Goal: Task Accomplishment & Management: Use online tool/utility

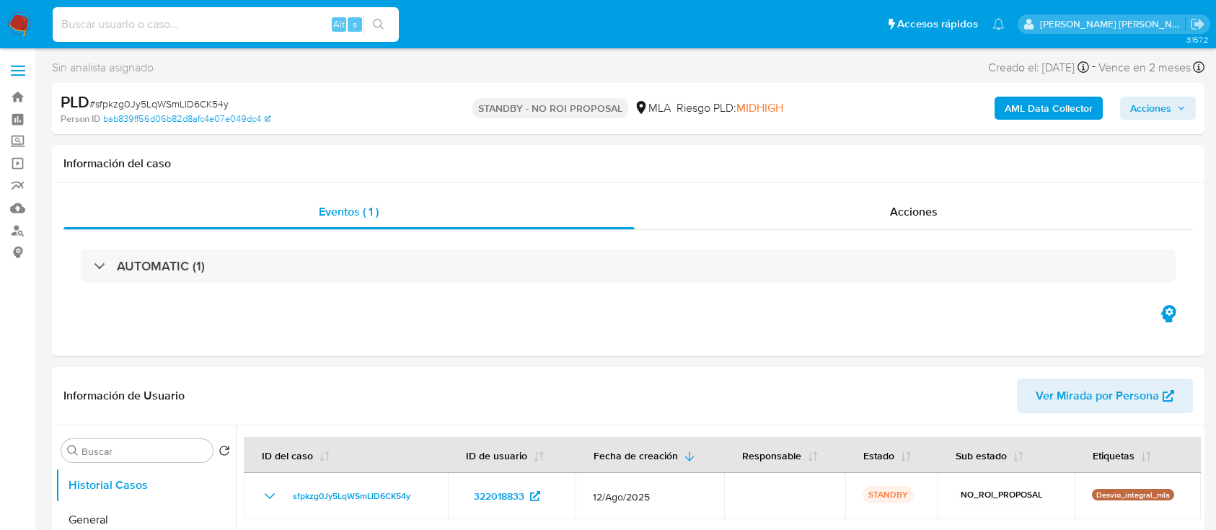
select select "10"
type input "klWCxpNeyDg6p7tXIqu4nfdN"
click at [380, 12] on div "klWCxpNeyDg6p7tXIqu4nfdN Alt s" at bounding box center [226, 24] width 346 height 35
click at [382, 20] on icon "search-icon" at bounding box center [379, 25] width 12 height 12
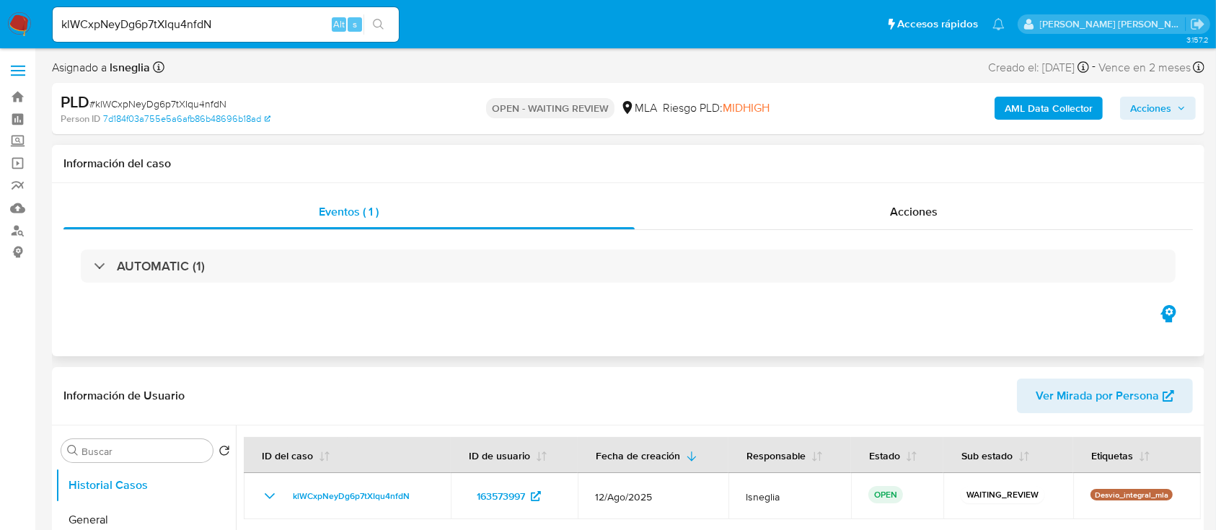
select select "10"
click at [180, 102] on span "# klWCxpNeyDg6p7tXIqu4nfdN" at bounding box center [157, 104] width 137 height 14
copy span "klWCxpNeyDg6p7tXIqu4nfdN"
click at [25, 22] on img at bounding box center [19, 24] width 25 height 25
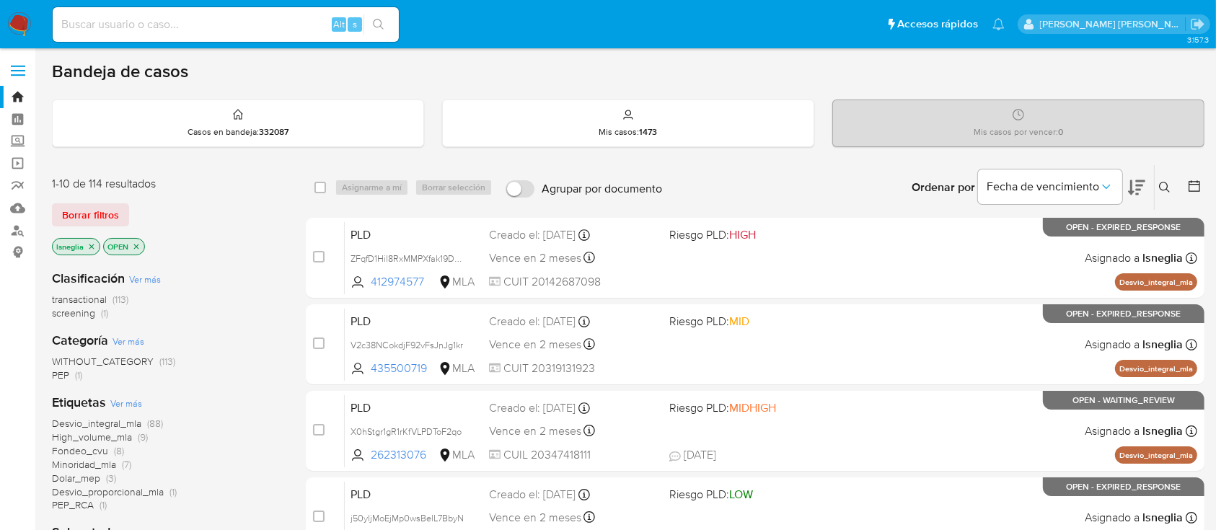
click at [1167, 184] on icon at bounding box center [1164, 187] width 11 height 11
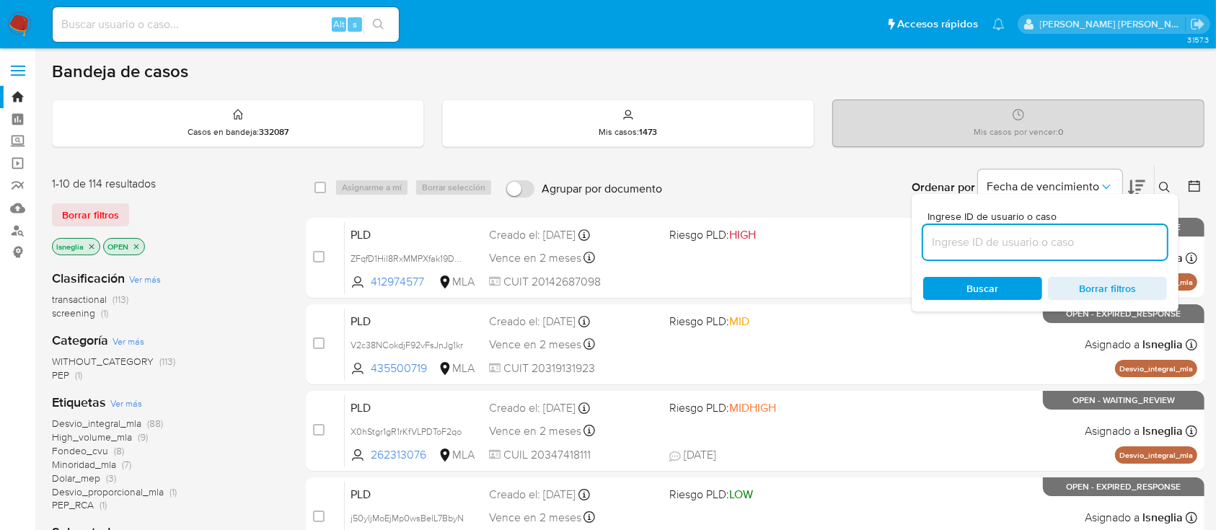
click at [981, 239] on input at bounding box center [1045, 242] width 244 height 19
type input "klWCxpNeyDg6p7tXIqu4nfdN"
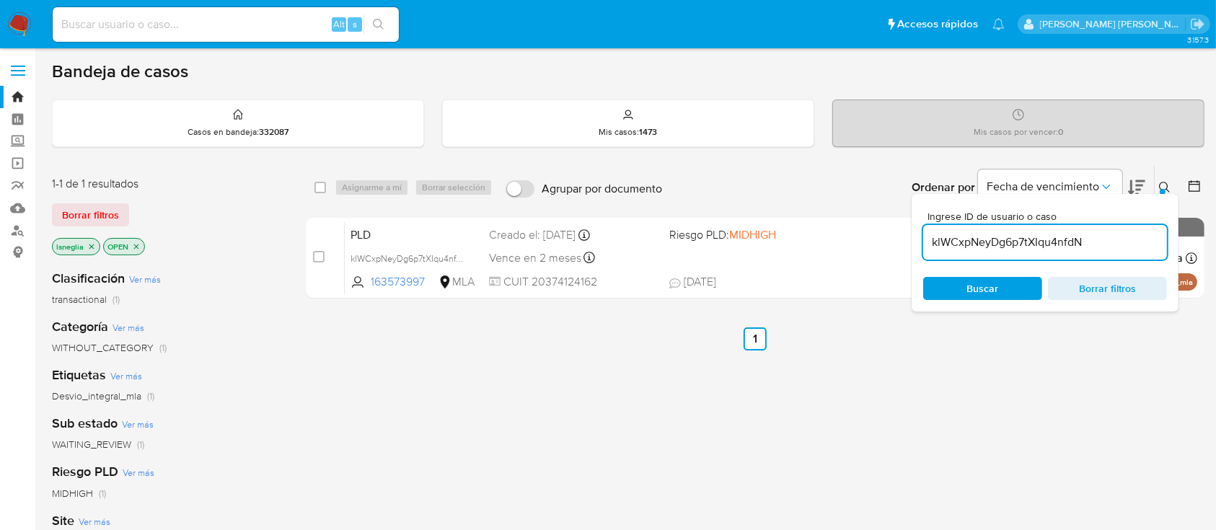
click at [1171, 182] on button at bounding box center [1167, 187] width 24 height 17
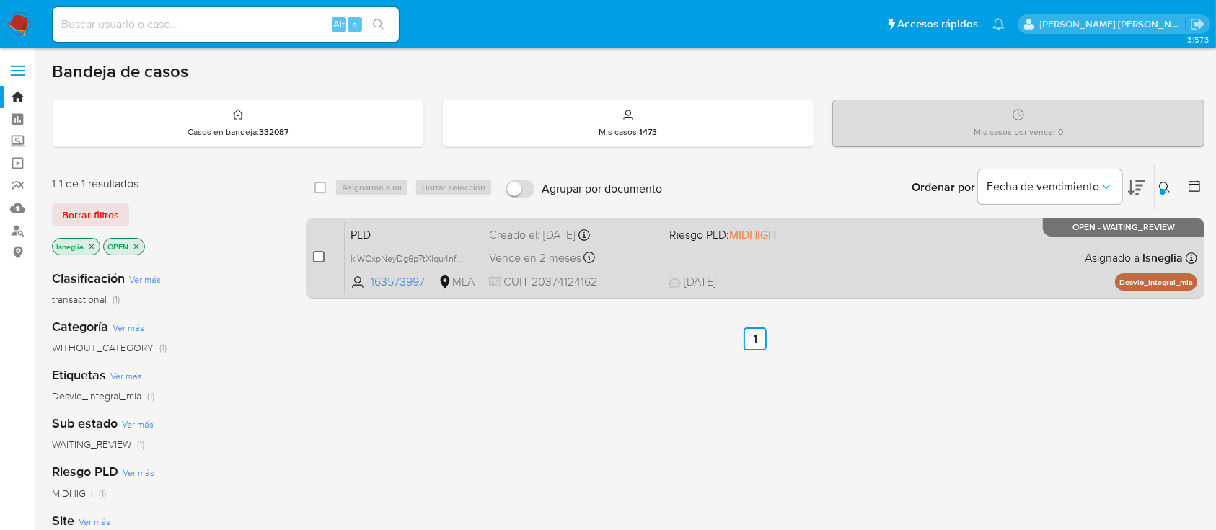
click at [319, 257] on input "checkbox" at bounding box center [319, 257] width 12 height 12
checkbox input "true"
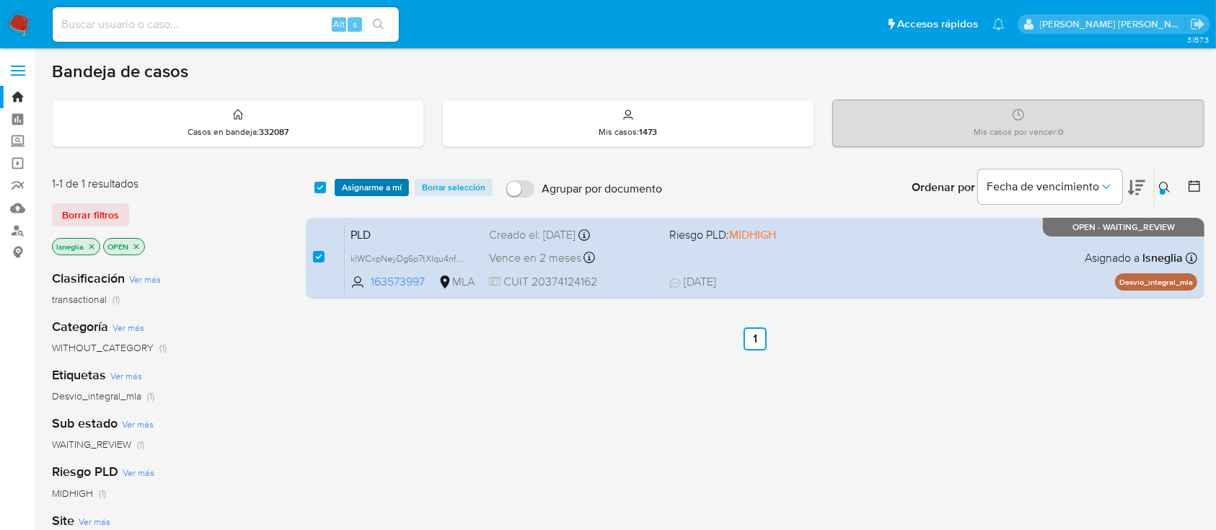
click at [376, 185] on span "Asignarme a mí" at bounding box center [372, 187] width 60 height 14
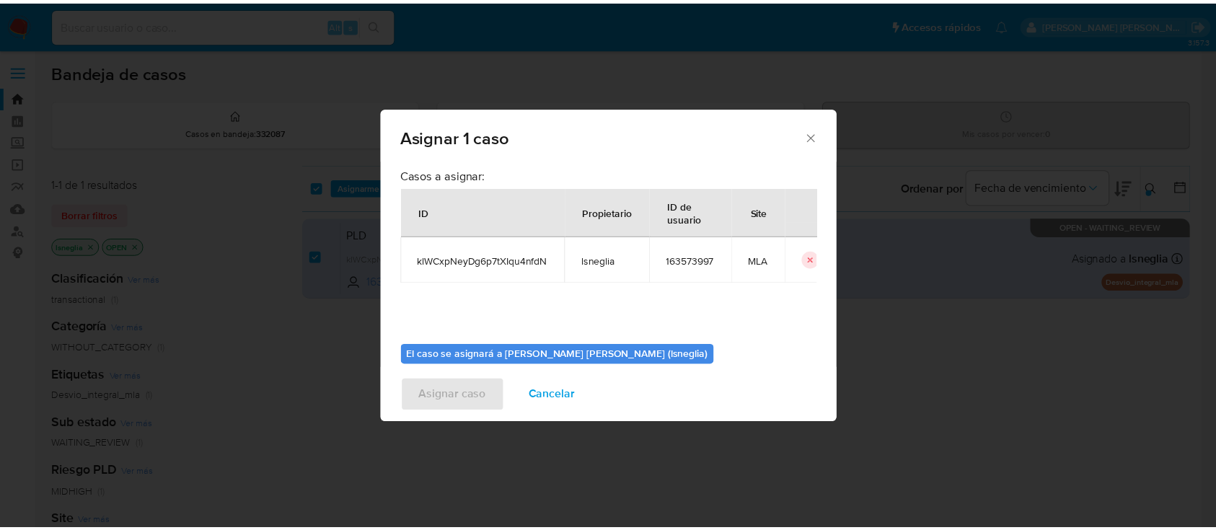
scroll to position [74, 0]
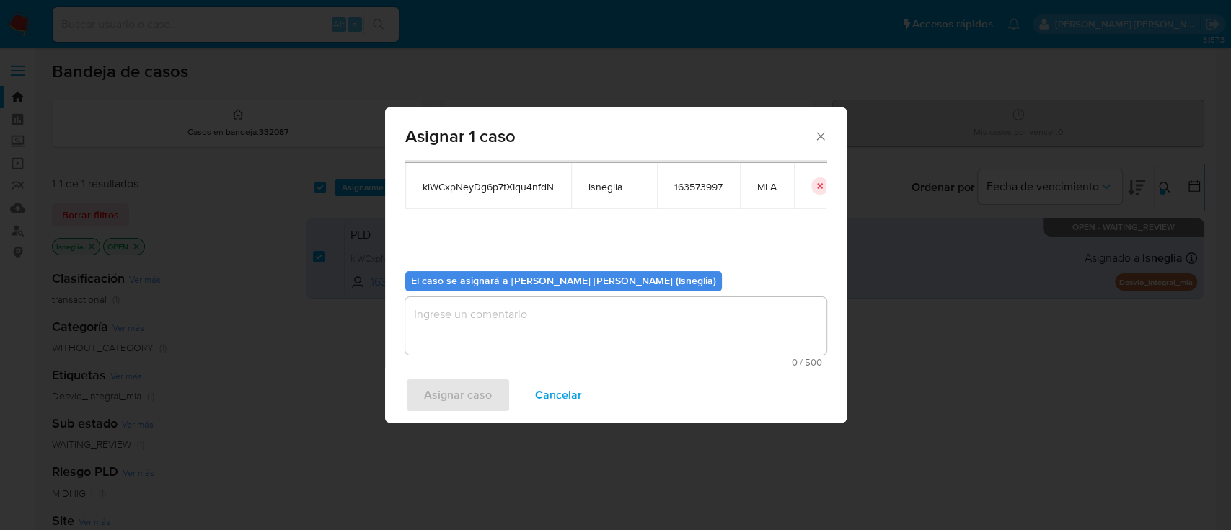
click at [503, 311] on textarea "assign-modal" at bounding box center [615, 326] width 421 height 58
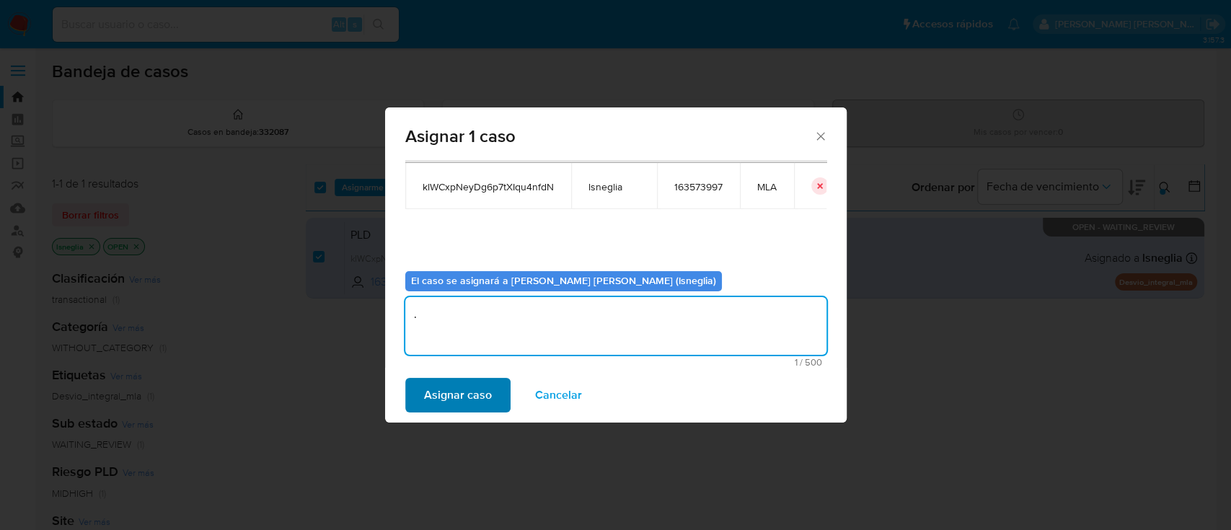
type textarea "."
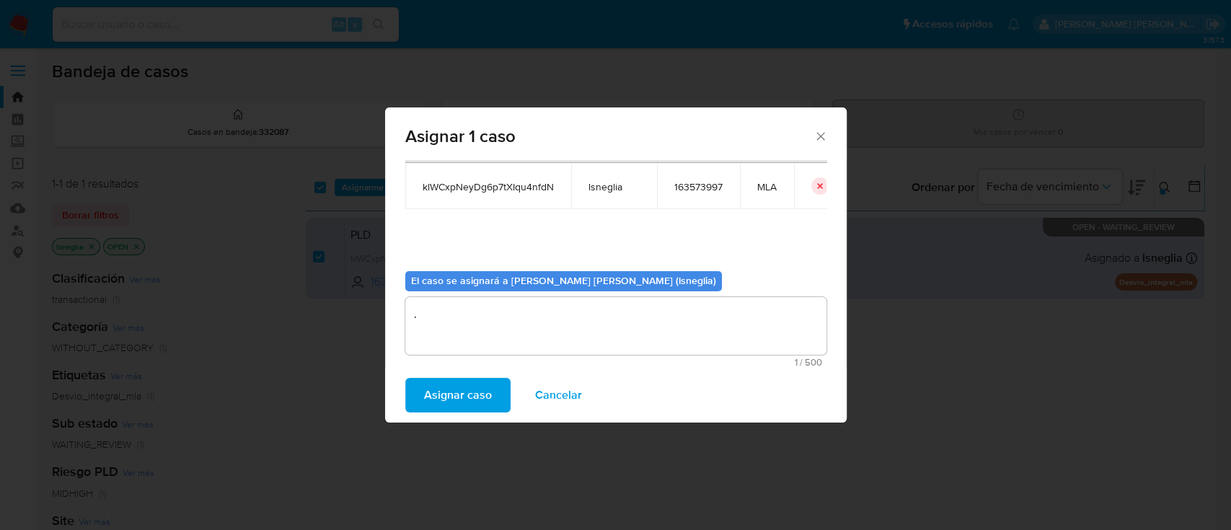
click at [439, 397] on span "Asignar caso" at bounding box center [458, 395] width 68 height 32
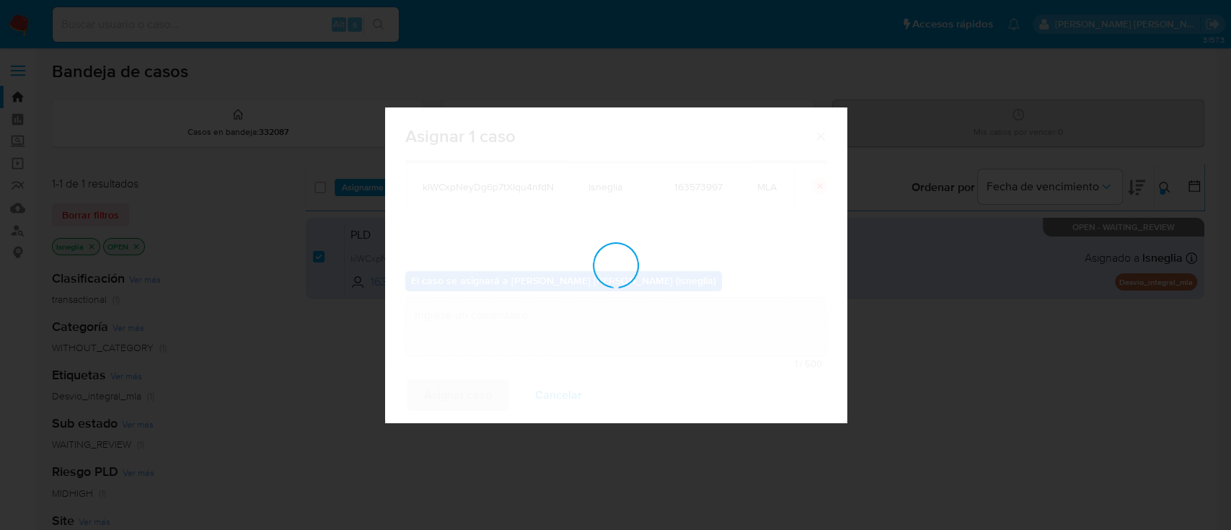
checkbox input "false"
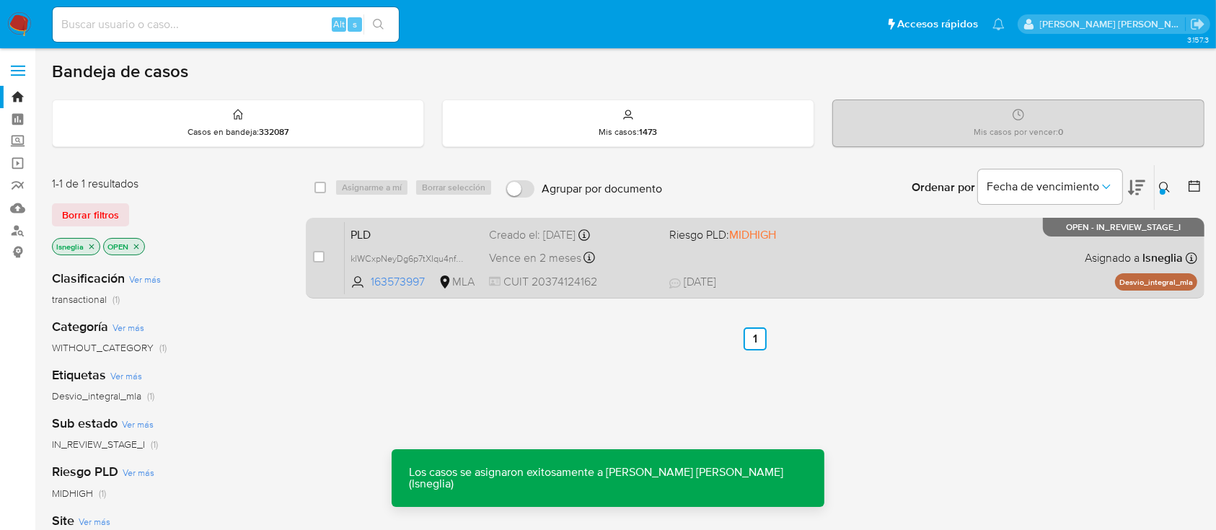
click at [398, 231] on span "PLD" at bounding box center [413, 233] width 127 height 19
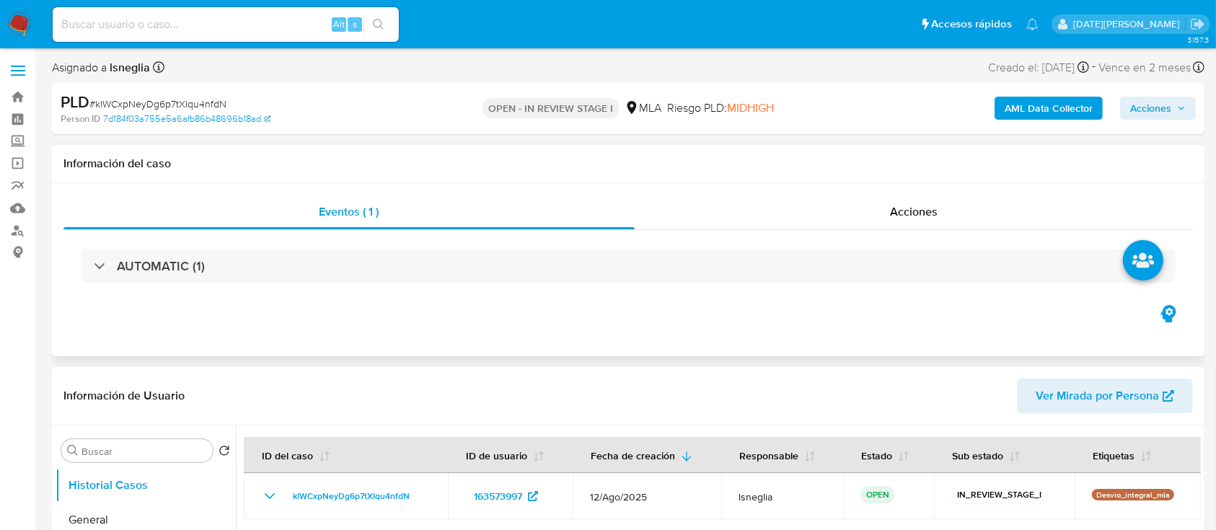
select select "10"
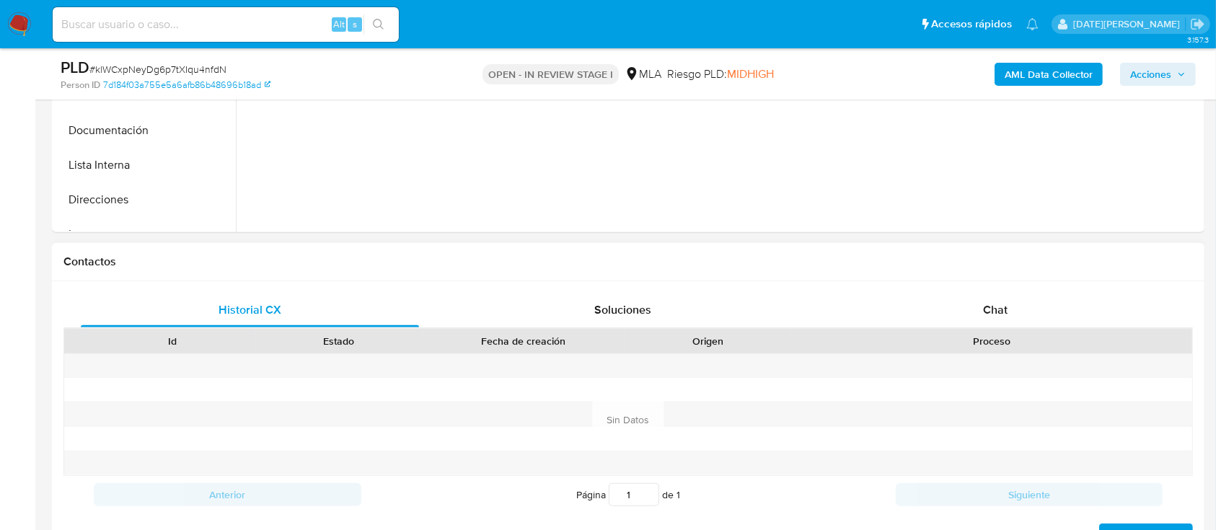
scroll to position [577, 0]
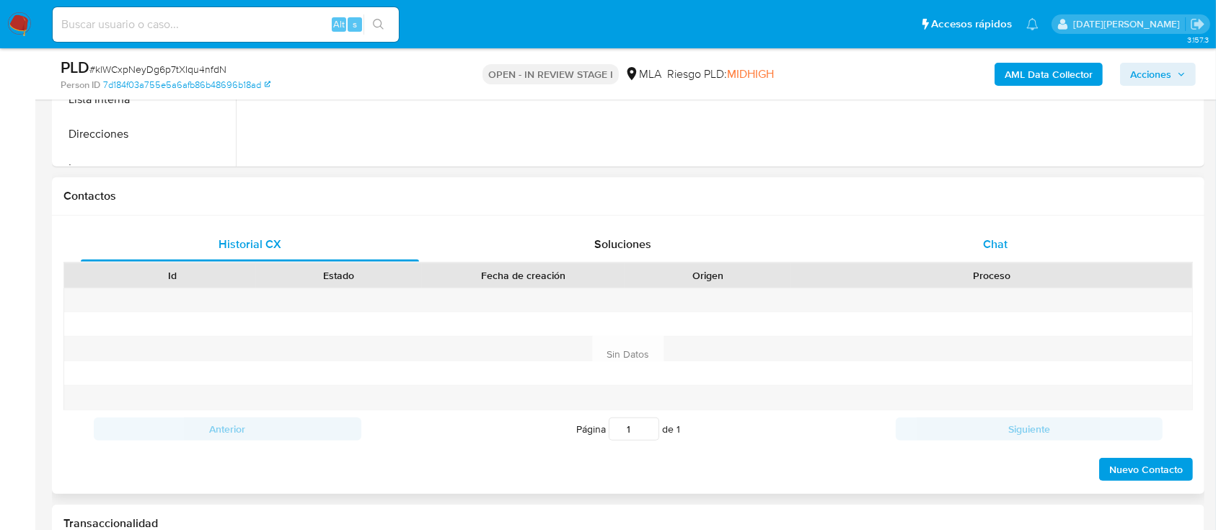
click at [1005, 257] on div "Chat" at bounding box center [995, 244] width 338 height 35
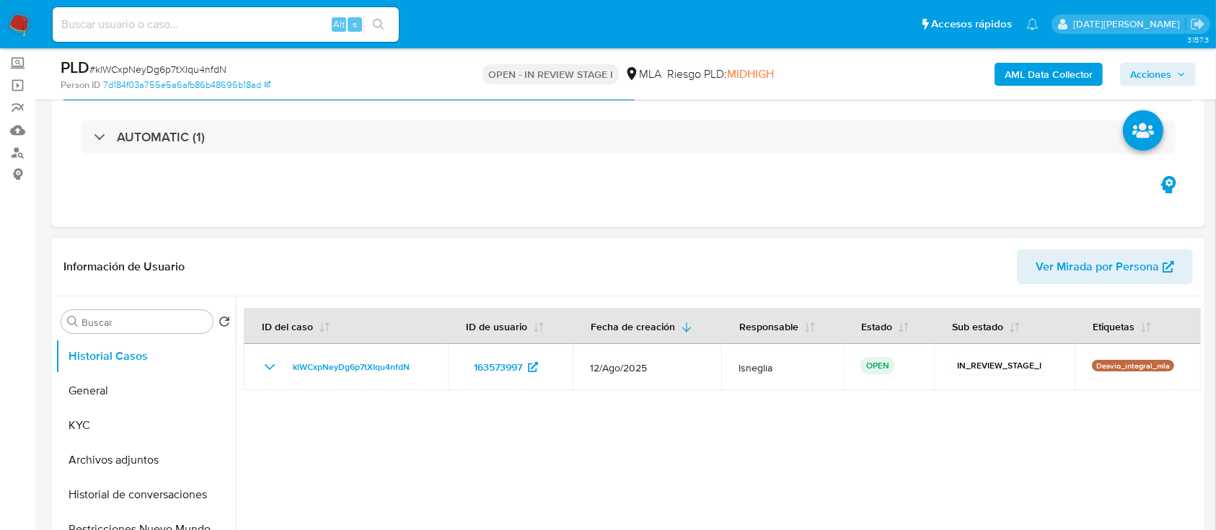
scroll to position [96, 0]
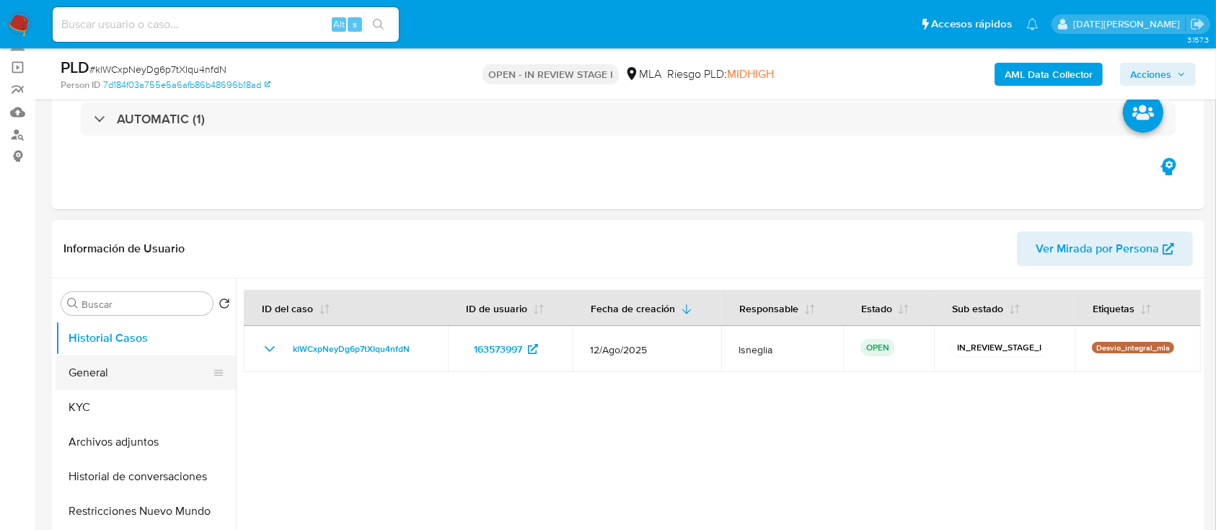
click at [102, 371] on button "General" at bounding box center [140, 373] width 169 height 35
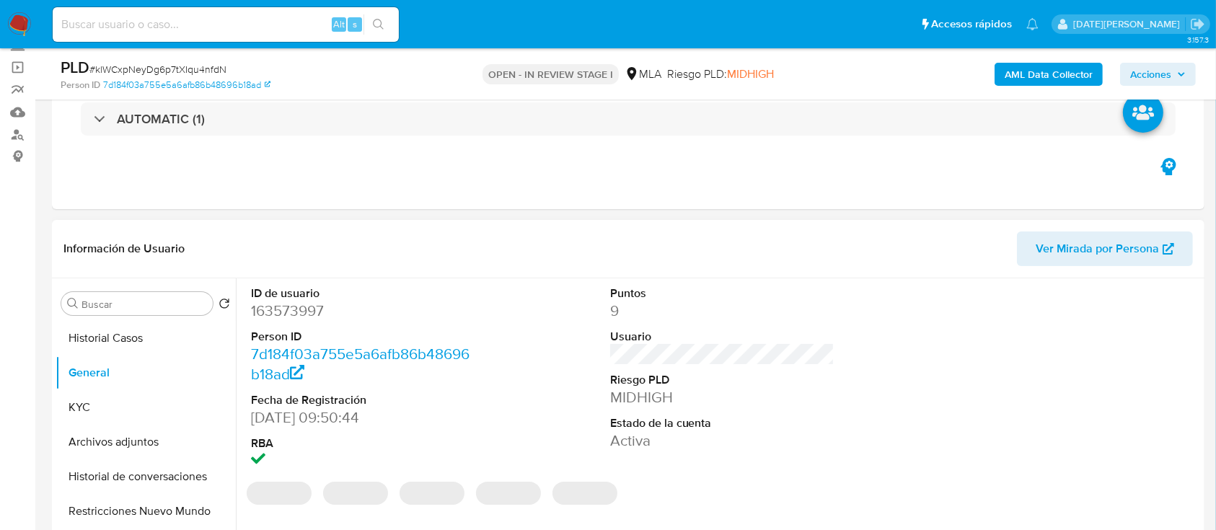
click at [322, 312] on dd "163573997" at bounding box center [363, 311] width 225 height 20
drag, startPoint x: 317, startPoint y: 309, endPoint x: 289, endPoint y: 314, distance: 27.9
click at [289, 314] on dd "163573997" at bounding box center [363, 311] width 225 height 20
click at [290, 314] on dd "163573997" at bounding box center [363, 311] width 225 height 20
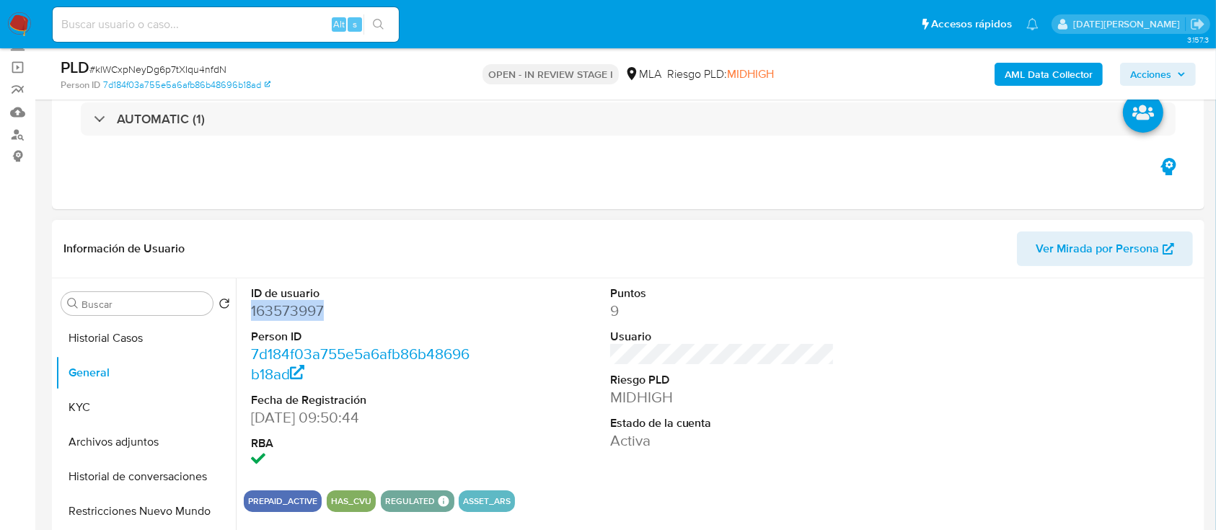
copy dd "163573997"
click at [286, 314] on dd "163573997" at bounding box center [363, 311] width 225 height 20
copy dd "163573997"
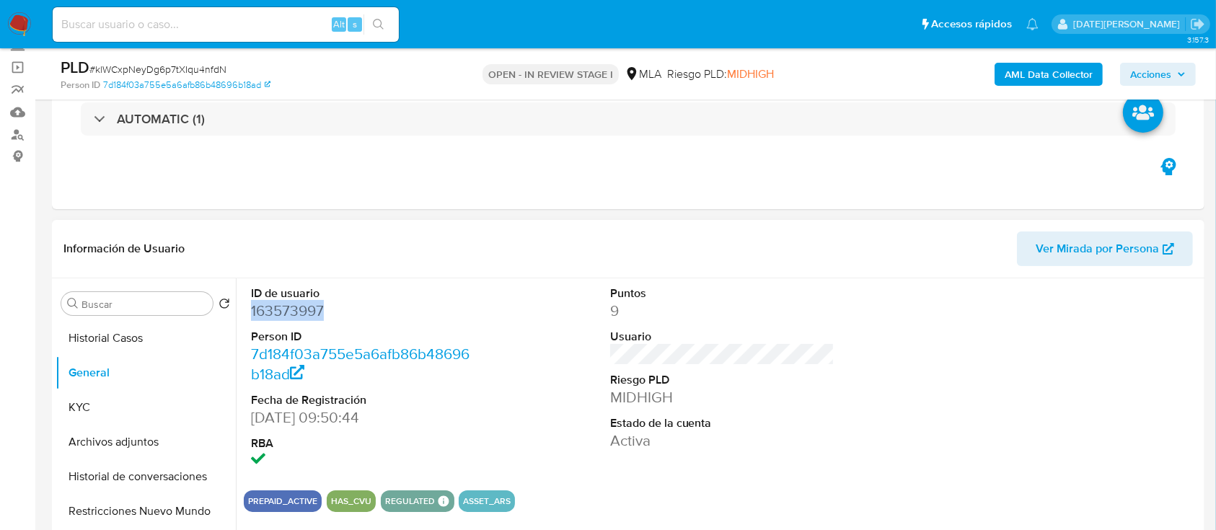
copy dd "163573997"
click at [92, 407] on button "KYC" at bounding box center [140, 407] width 169 height 35
